Goal: Task Accomplishment & Management: Use online tool/utility

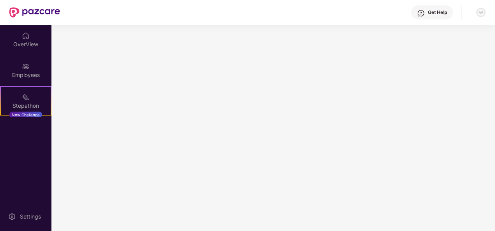
click at [482, 12] on img at bounding box center [481, 12] width 6 height 6
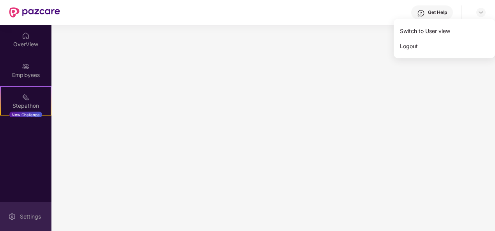
click at [21, 215] on div "Settings" at bounding box center [31, 217] width 26 height 8
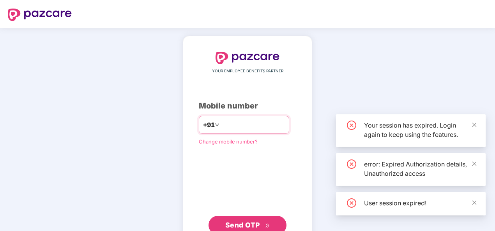
type input "****"
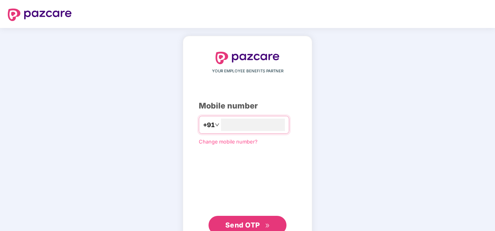
type input "*"
type input "**********"
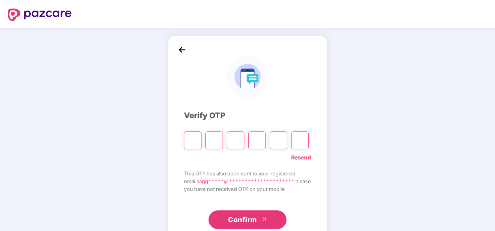
type input "*"
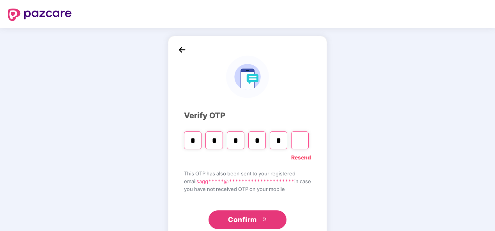
type input "*"
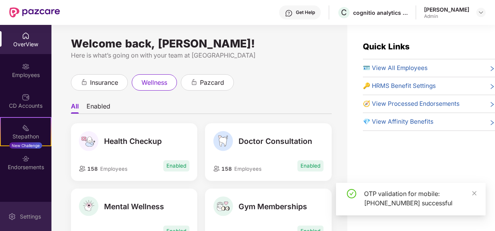
click at [21, 220] on div "Settings" at bounding box center [31, 217] width 26 height 8
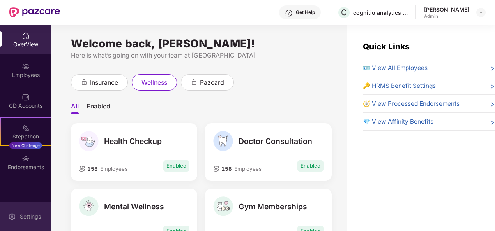
click at [18, 217] on div "Settings" at bounding box center [31, 217] width 26 height 8
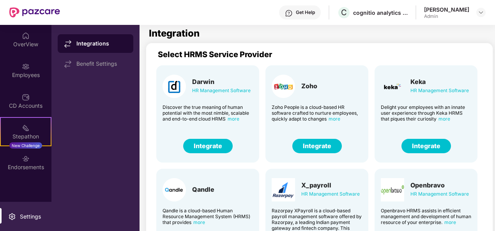
click at [431, 88] on div "HR Management Software" at bounding box center [439, 91] width 58 height 9
click at [427, 145] on button "Integrate" at bounding box center [425, 146] width 49 height 14
